Goal: Task Accomplishment & Management: Manage account settings

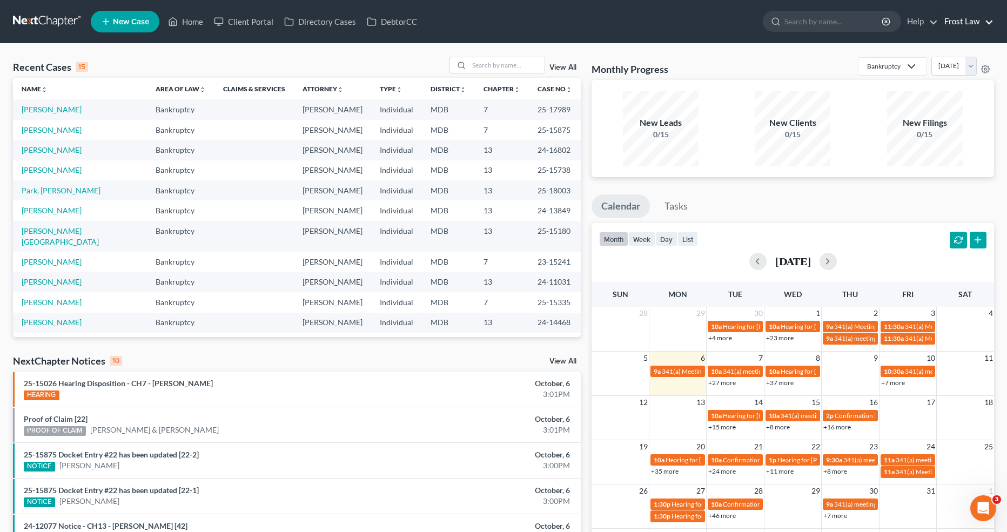
click at [957, 19] on link "Frost Law" at bounding box center [966, 21] width 55 height 19
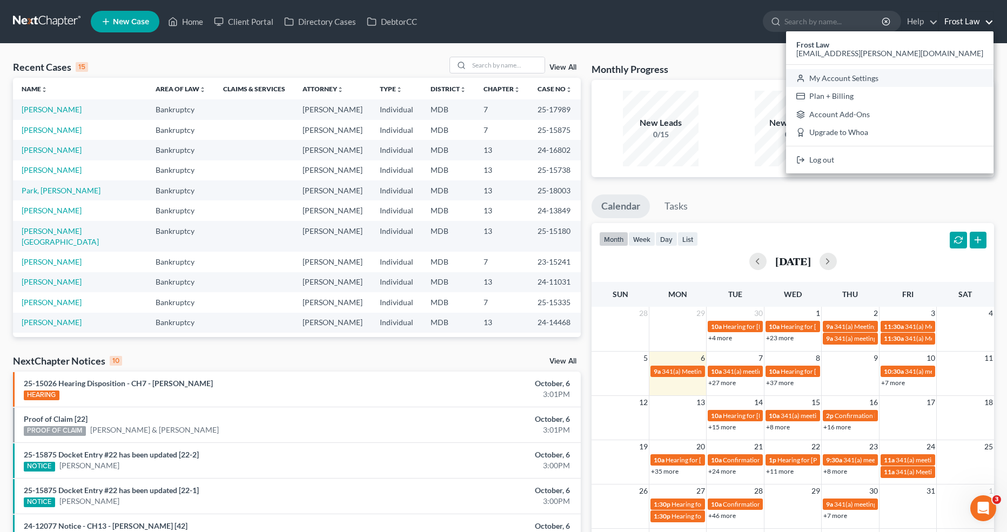
click at [920, 80] on link "My Account Settings" at bounding box center [890, 78] width 208 height 18
select select "24"
select select "21"
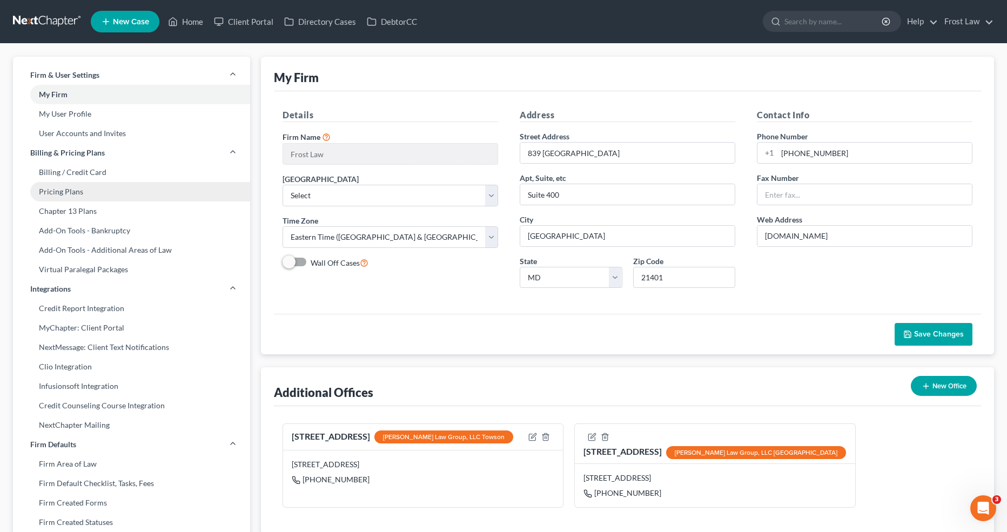
click at [61, 183] on link "Pricing Plans" at bounding box center [131, 191] width 237 height 19
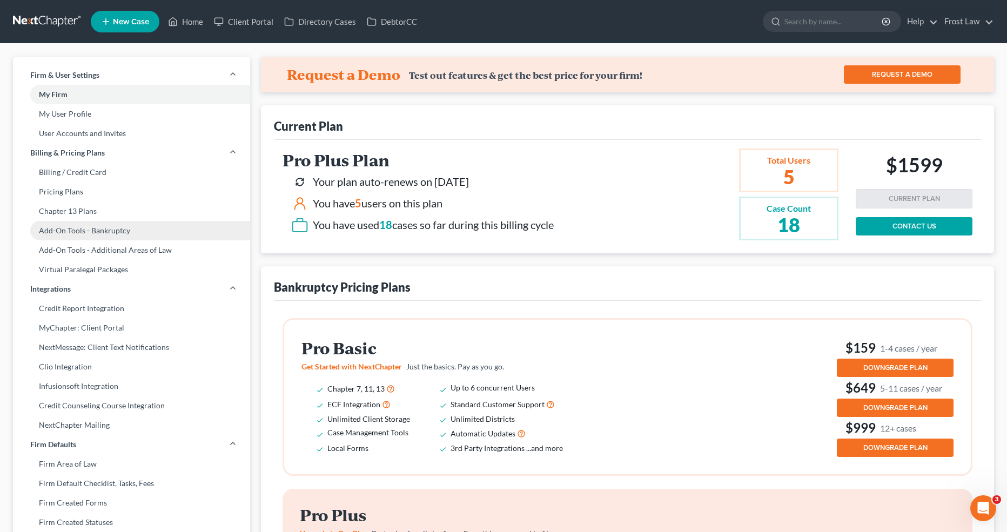
click at [79, 236] on link "Add-On Tools - Bankruptcy" at bounding box center [131, 230] width 237 height 19
